Goal: Use online tool/utility: Utilize a website feature to perform a specific function

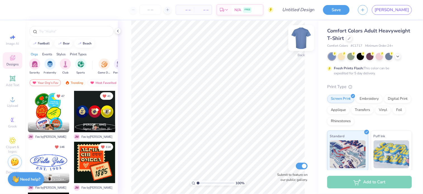
click at [304, 38] on img at bounding box center [301, 38] width 22 height 22
click at [304, 38] on img at bounding box center [301, 37] width 11 height 11
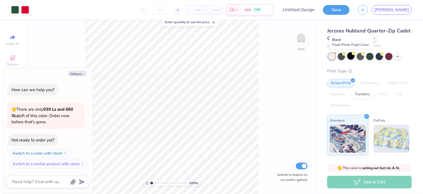
click at [352, 58] on div at bounding box center [351, 55] width 7 height 7
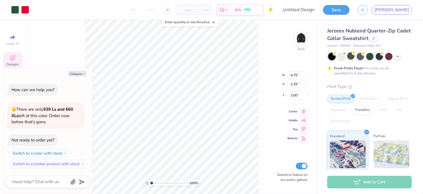
type textarea "x"
type input "3.96"
type input "0.85"
type input "3.62"
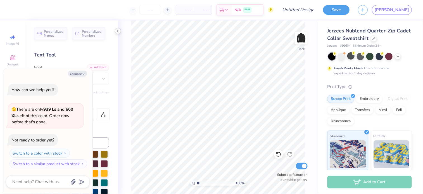
click at [119, 32] on icon at bounding box center [118, 31] width 4 height 4
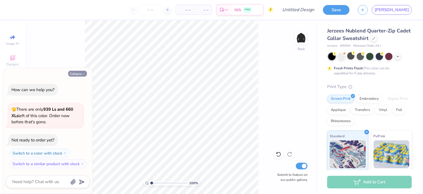
click at [81, 75] on button "Collapse" at bounding box center [77, 74] width 19 height 6
type textarea "x"
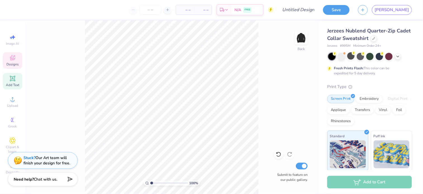
click at [13, 64] on span "Designs" at bounding box center [12, 64] width 12 height 4
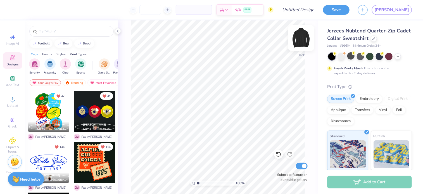
click at [301, 41] on img at bounding box center [301, 38] width 22 height 22
